Goal: Task Accomplishment & Management: Manage account settings

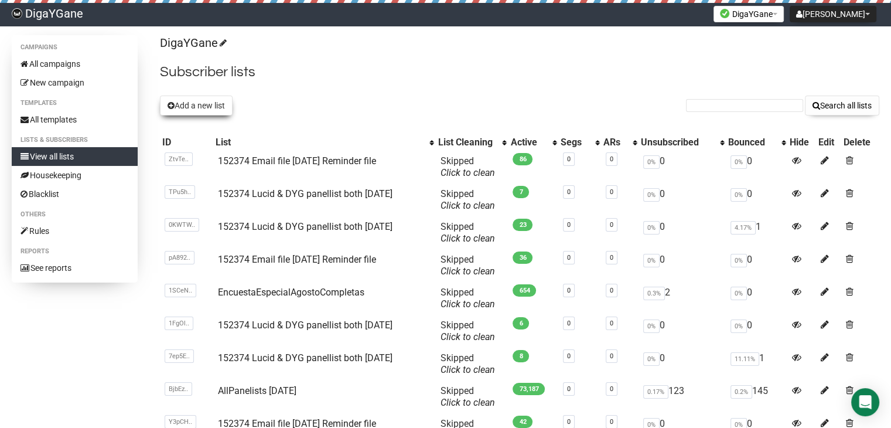
click at [214, 106] on button "Add a new list" at bounding box center [196, 105] width 73 height 20
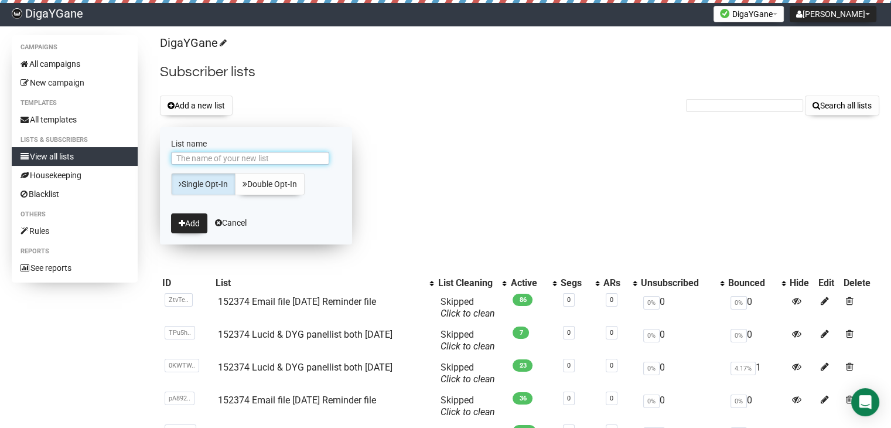
click at [282, 153] on input "List name" at bounding box center [250, 158] width 158 height 13
paste input "152374 Email file [DATE] Reminder file"
type input "152374 Email file [DATE] Reminder file"
click at [182, 222] on icon "submit" at bounding box center [182, 223] width 6 height 8
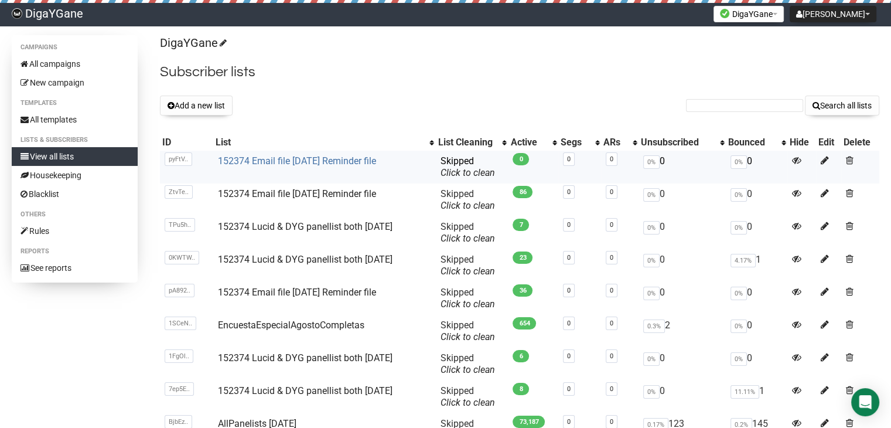
click at [240, 158] on link "152374 Email file [DATE] Reminder file" at bounding box center [297, 160] width 158 height 11
click at [304, 160] on link "152374 Email file [DATE] Reminder file" at bounding box center [297, 160] width 158 height 11
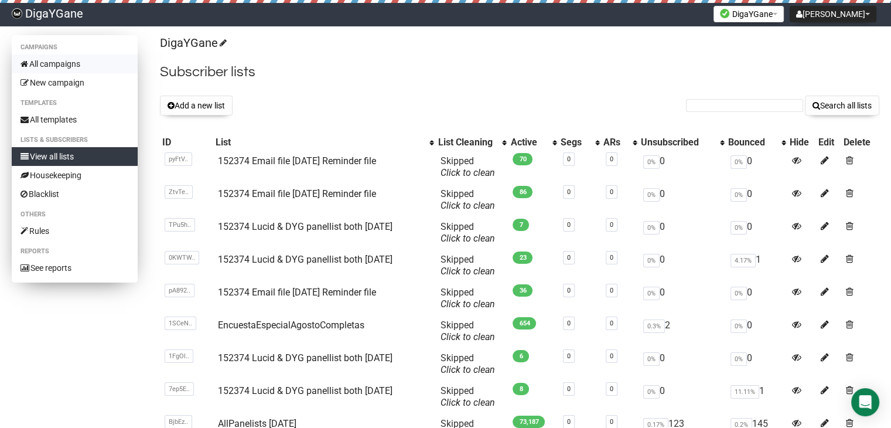
click at [76, 62] on link "All campaigns" at bounding box center [75, 63] width 126 height 19
